Goal: Task Accomplishment & Management: Understand process/instructions

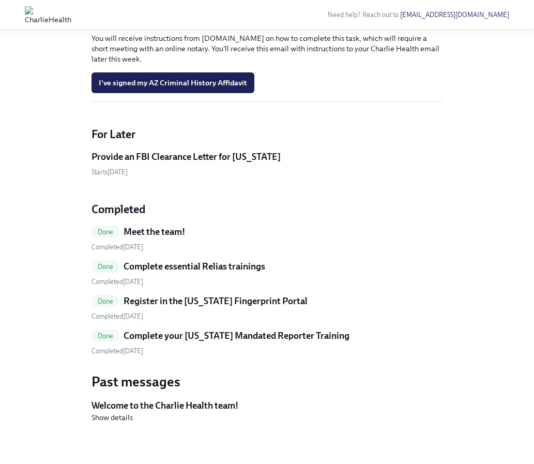
scroll to position [409, 0]
click at [209, 163] on h5 "Provide an FBI Clearance Letter for [US_STATE]" at bounding box center [185, 156] width 189 height 12
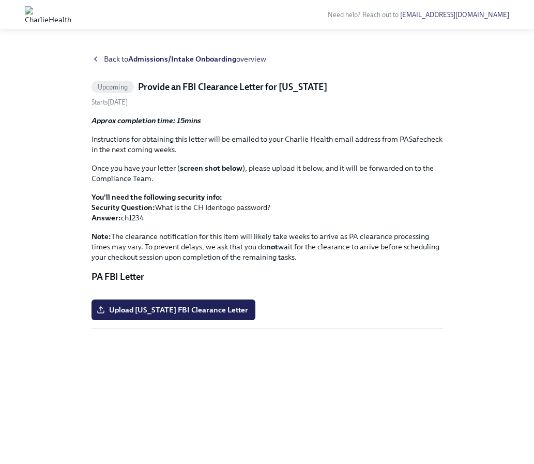
click at [98, 56] on icon at bounding box center [95, 59] width 8 height 8
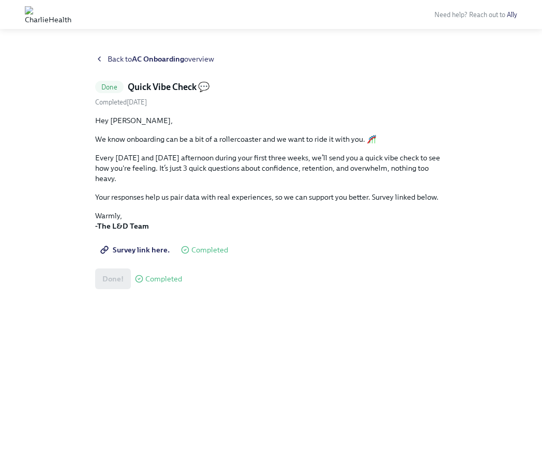
click at [174, 59] on strong "AC Onboarding" at bounding box center [158, 58] width 52 height 9
